Goal: Transaction & Acquisition: Purchase product/service

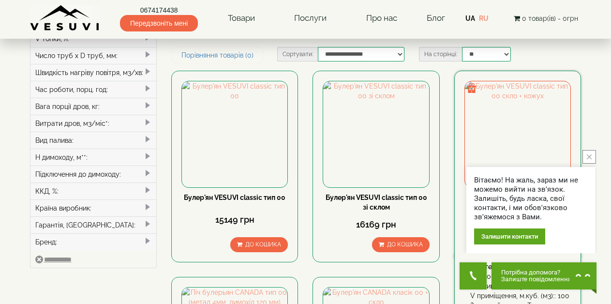
scroll to position [290, 0]
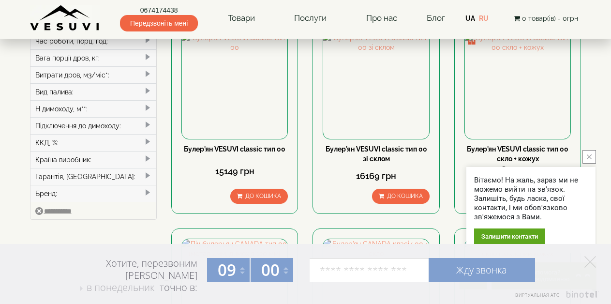
click at [591, 159] on icon "close button" at bounding box center [589, 156] width 5 height 5
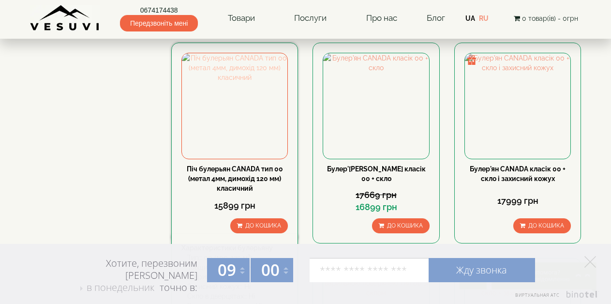
scroll to position [484, 0]
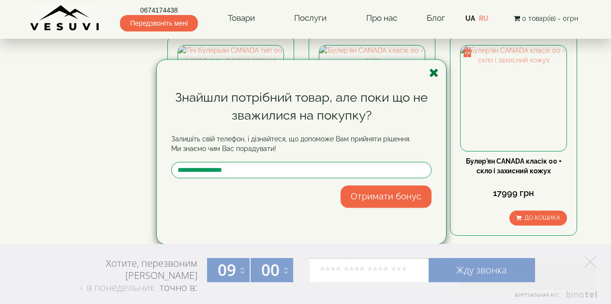
click at [436, 71] on icon "button" at bounding box center [434, 73] width 10 height 12
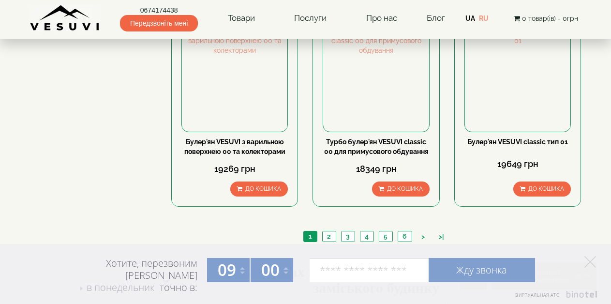
scroll to position [1161, 0]
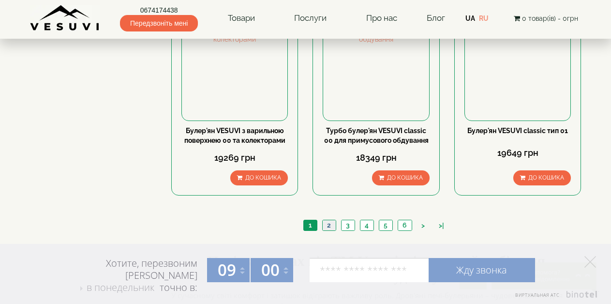
click at [323, 220] on link "2" at bounding box center [329, 225] width 14 height 10
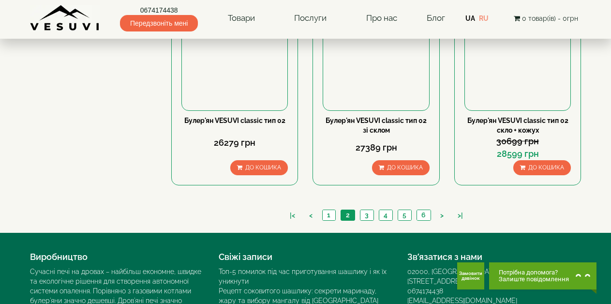
scroll to position [1182, 0]
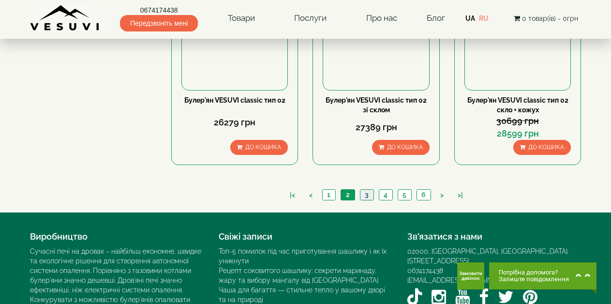
click at [363, 190] on link "3" at bounding box center [367, 195] width 14 height 10
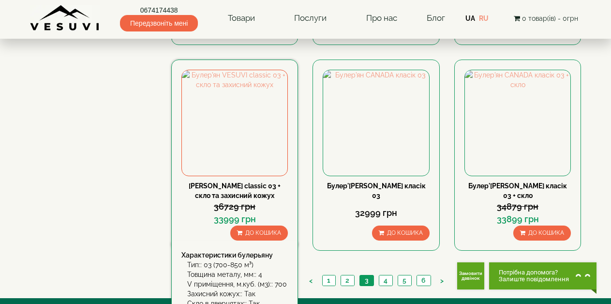
scroll to position [1182, 0]
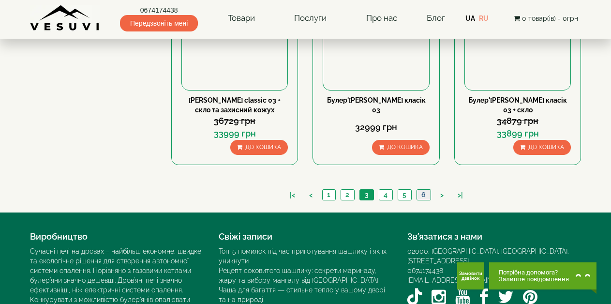
click at [417, 190] on link "6" at bounding box center [423, 195] width 14 height 10
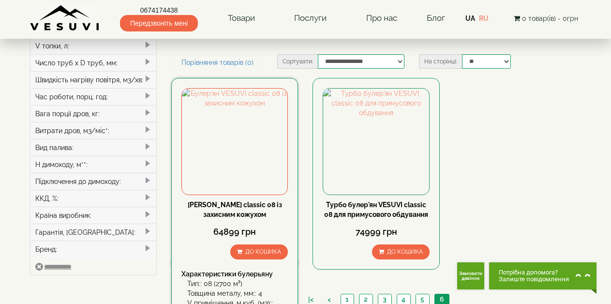
scroll to position [242, 0]
